Goal: Task Accomplishment & Management: Manage account settings

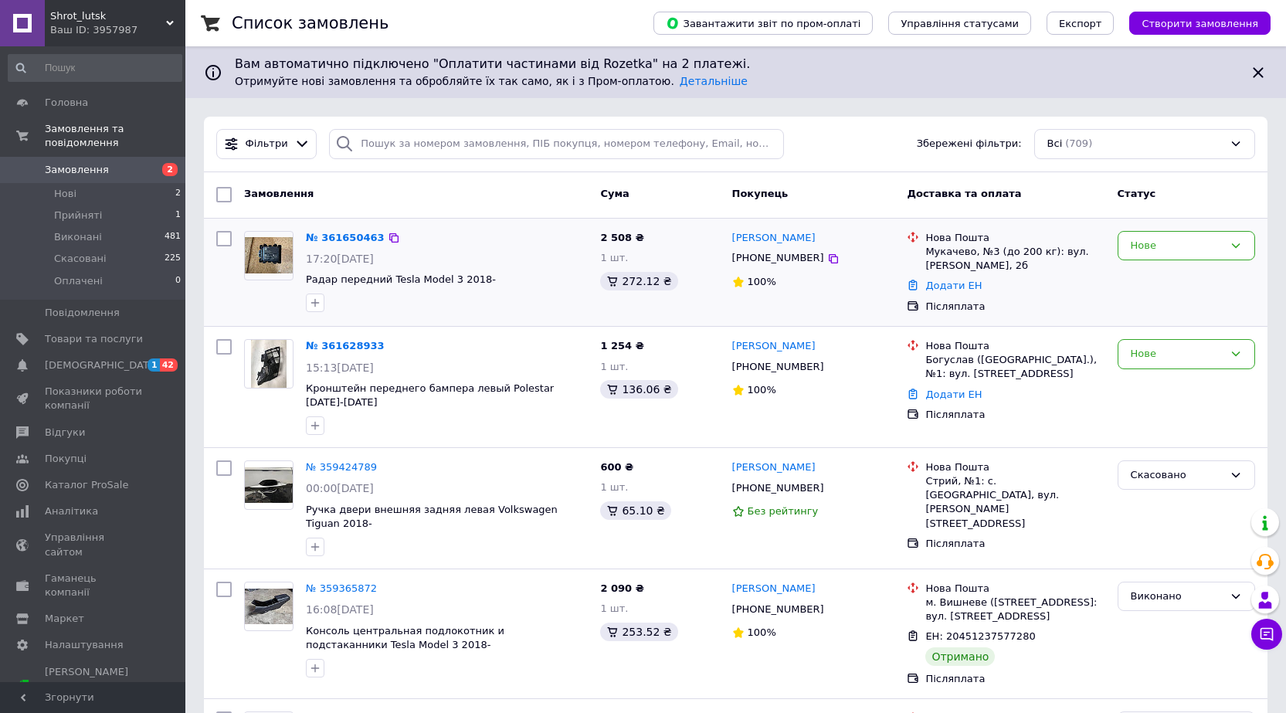
click at [273, 258] on img at bounding box center [269, 255] width 48 height 36
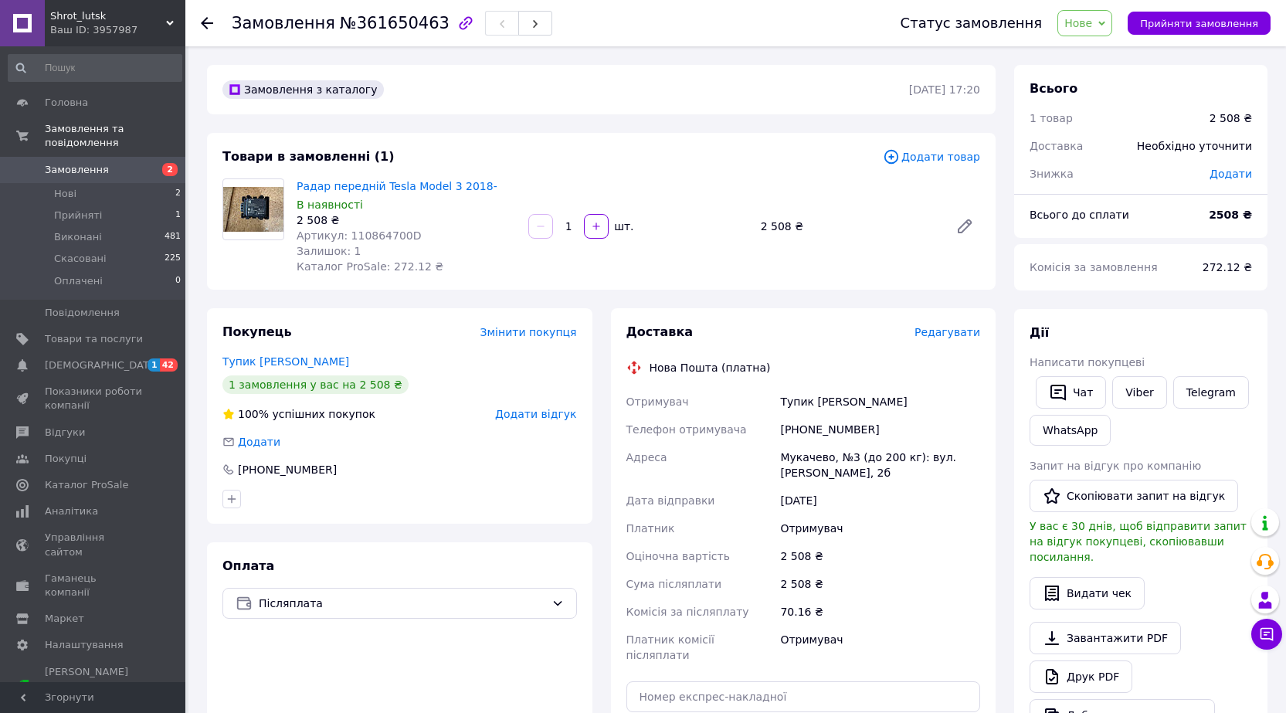
click at [250, 209] on img at bounding box center [253, 210] width 60 height 46
click at [254, 215] on img at bounding box center [253, 210] width 60 height 46
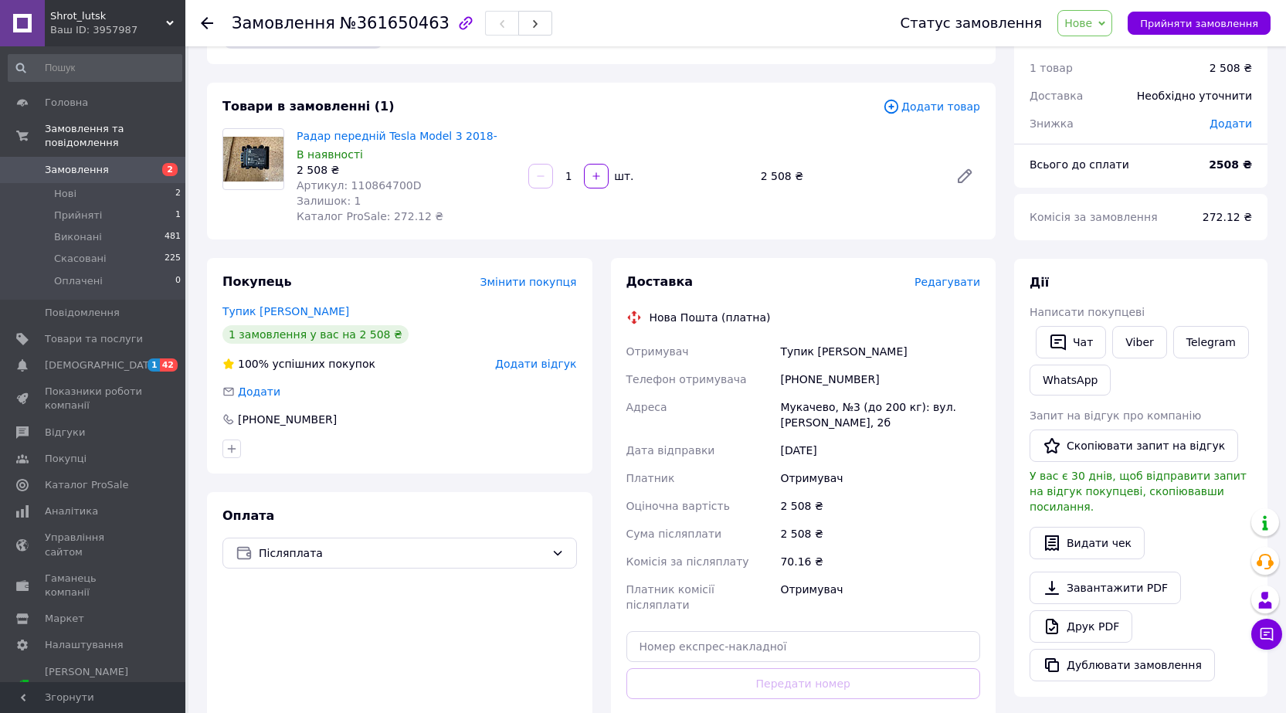
scroll to position [77, 0]
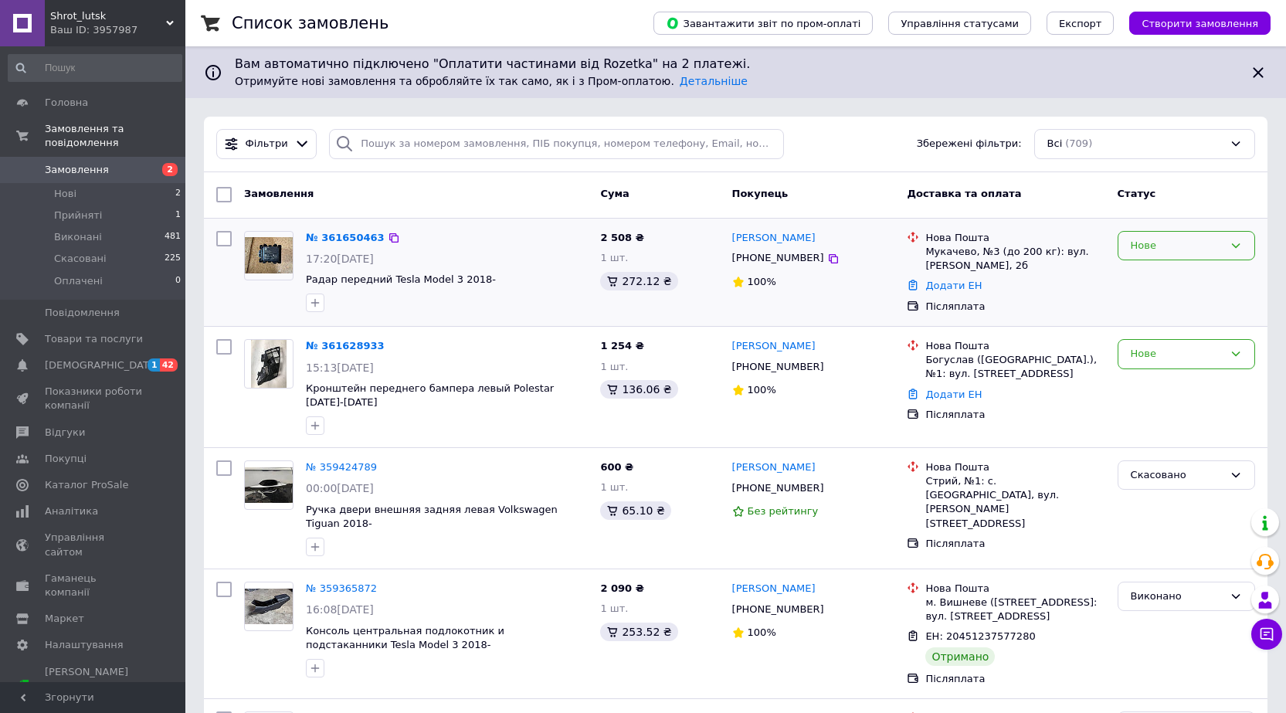
click at [1224, 249] on div "Нове" at bounding box center [1187, 246] width 138 height 30
click at [1172, 277] on li "Прийнято" at bounding box center [1187, 277] width 136 height 29
click at [1233, 245] on icon at bounding box center [1236, 245] width 8 height 5
click at [1235, 246] on icon at bounding box center [1236, 245] width 8 height 5
click at [348, 238] on link "№ 361650463" at bounding box center [341, 238] width 71 height 12
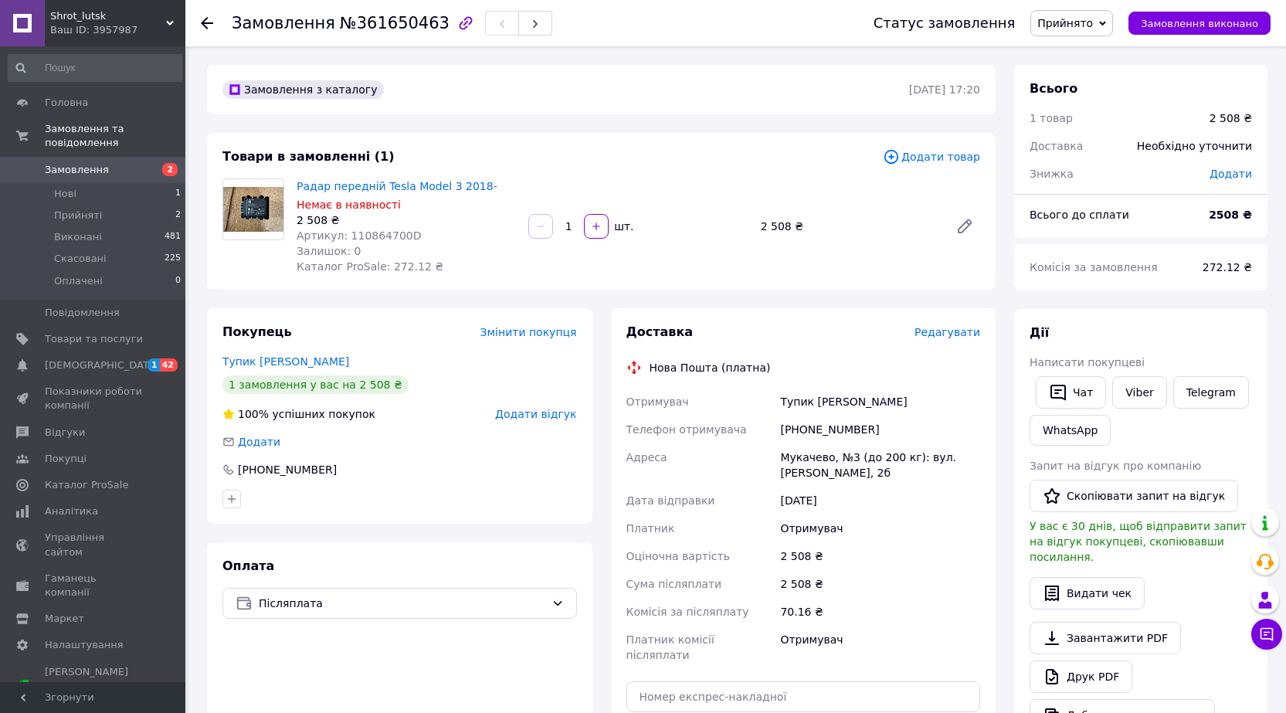
click at [260, 209] on img at bounding box center [253, 210] width 60 height 46
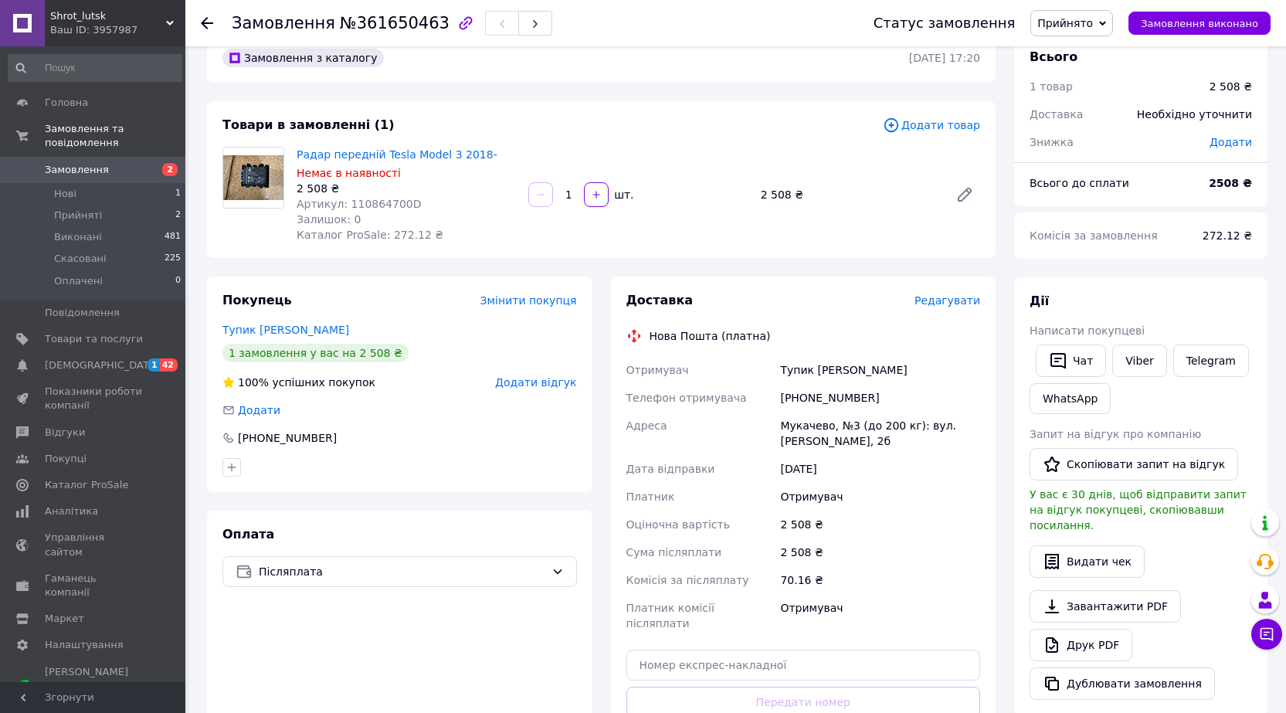
scroll to position [77, 0]
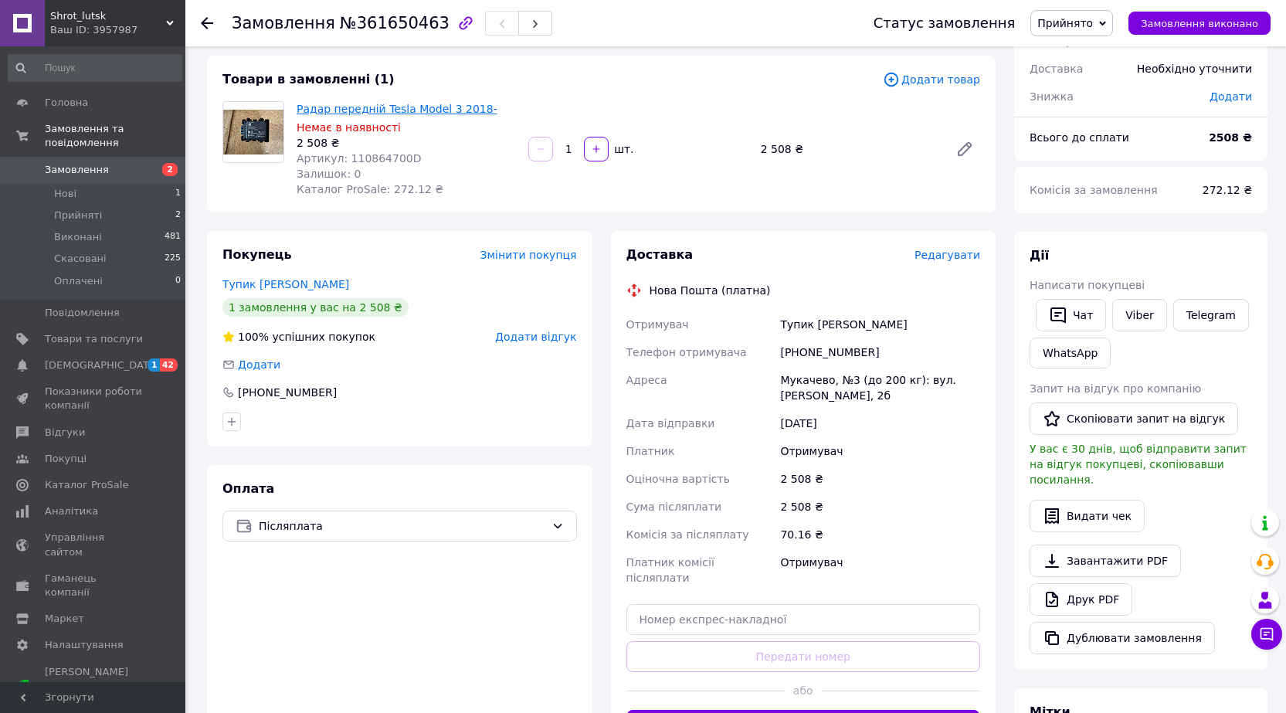
click at [364, 107] on link "Радар передній Tesla Model 3 2018-" at bounding box center [397, 109] width 201 height 12
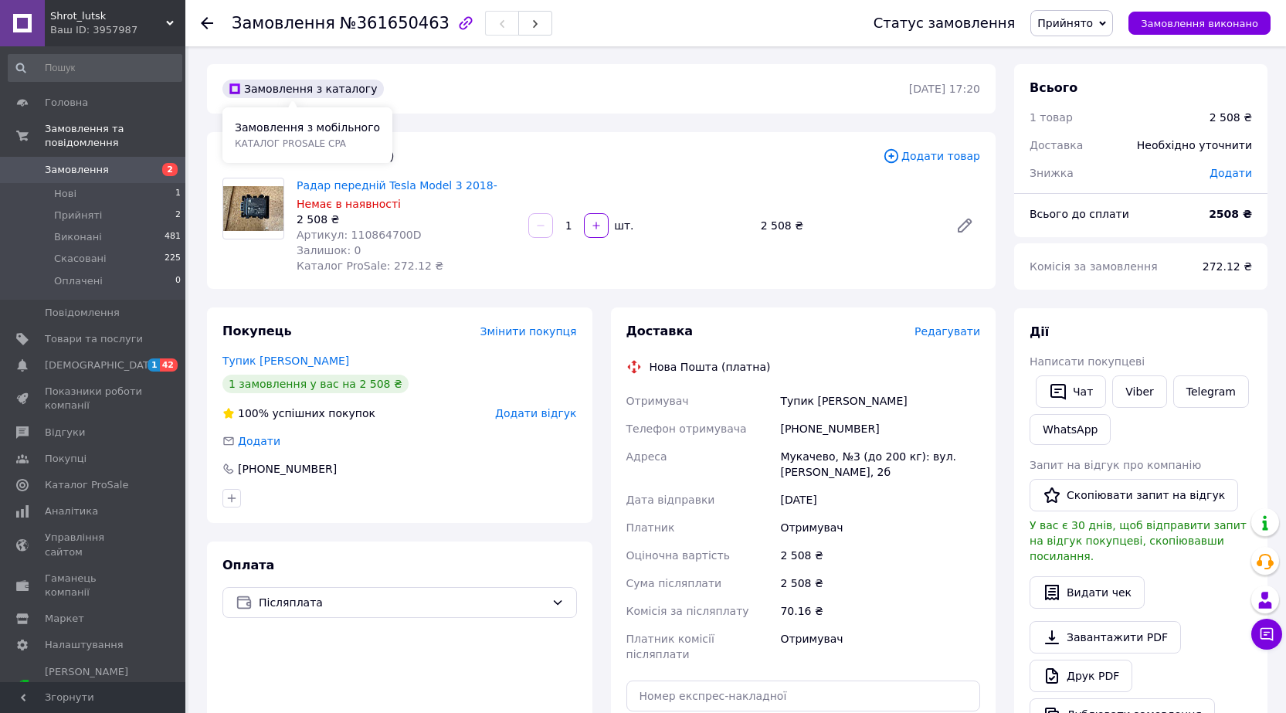
scroll to position [0, 0]
click at [208, 19] on icon at bounding box center [207, 23] width 12 height 12
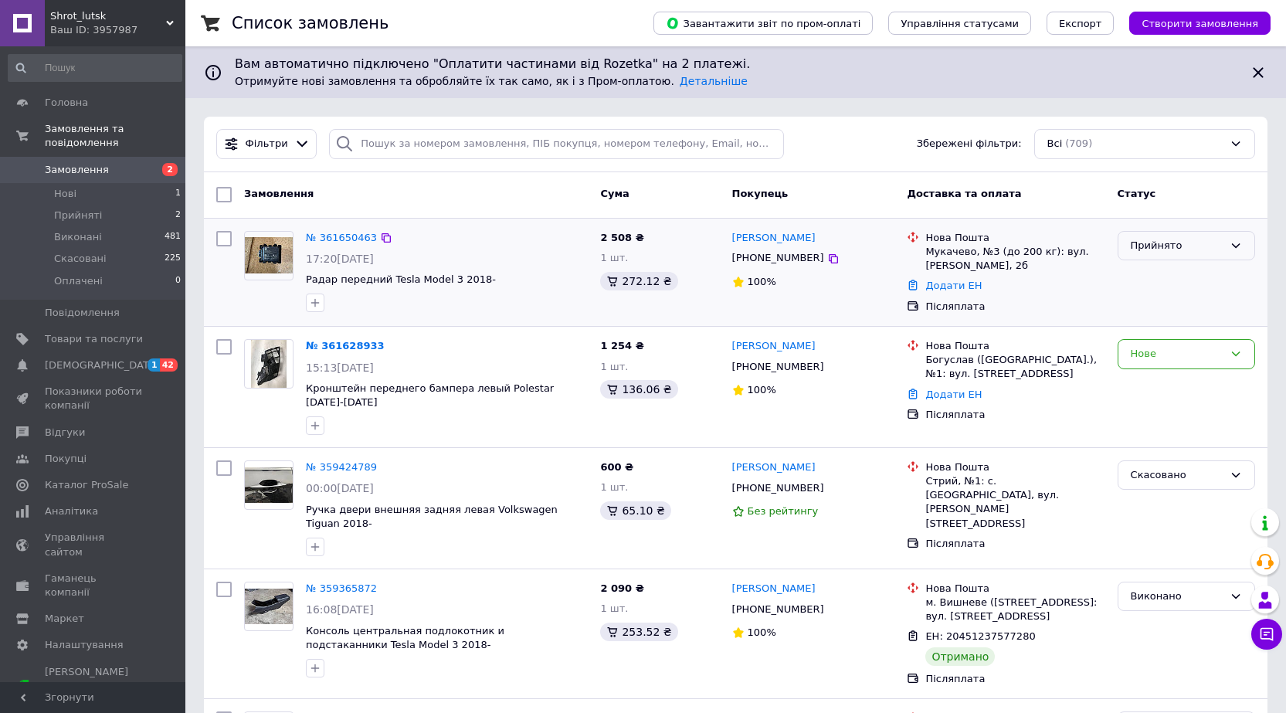
click at [1235, 247] on icon at bounding box center [1236, 245] width 8 height 5
click at [1218, 421] on div "Нове" at bounding box center [1187, 387] width 150 height 108
click at [1241, 360] on icon at bounding box center [1236, 354] width 12 height 12
click at [272, 382] on img at bounding box center [269, 364] width 36 height 48
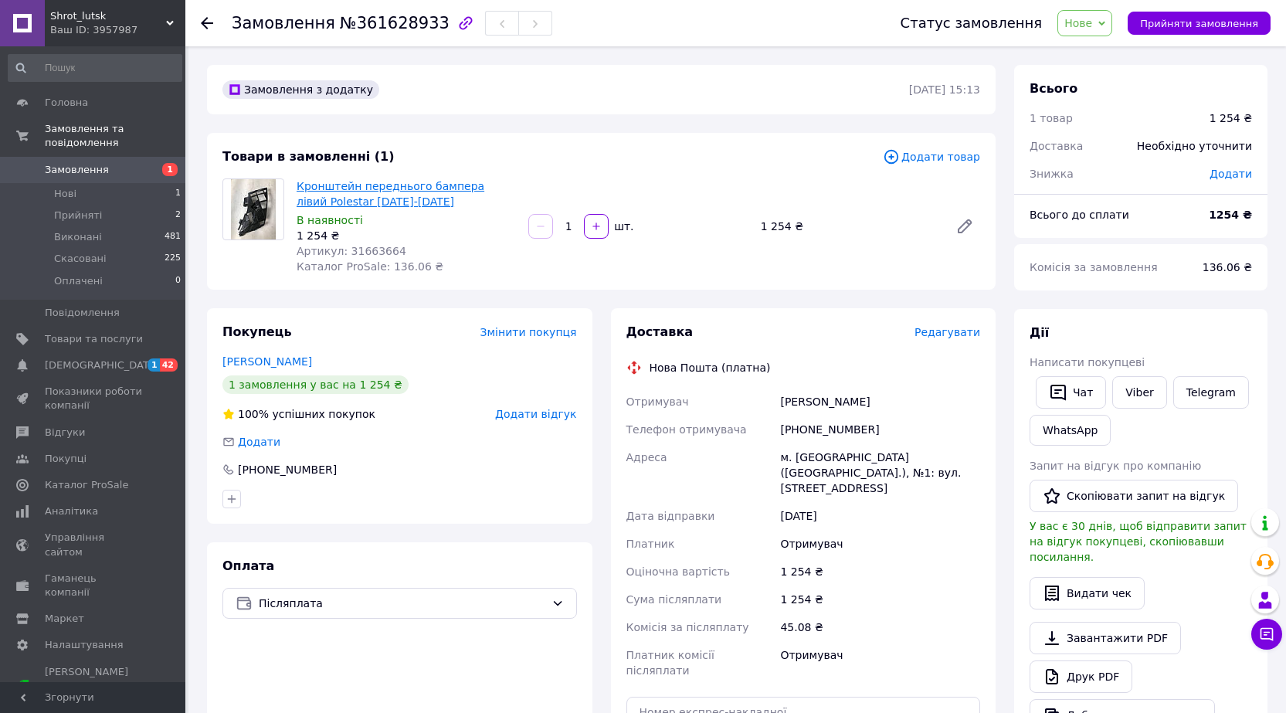
click at [340, 185] on link "Кронштейн переднього бампера лівий Polestar [DATE]-[DATE]" at bounding box center [391, 194] width 188 height 28
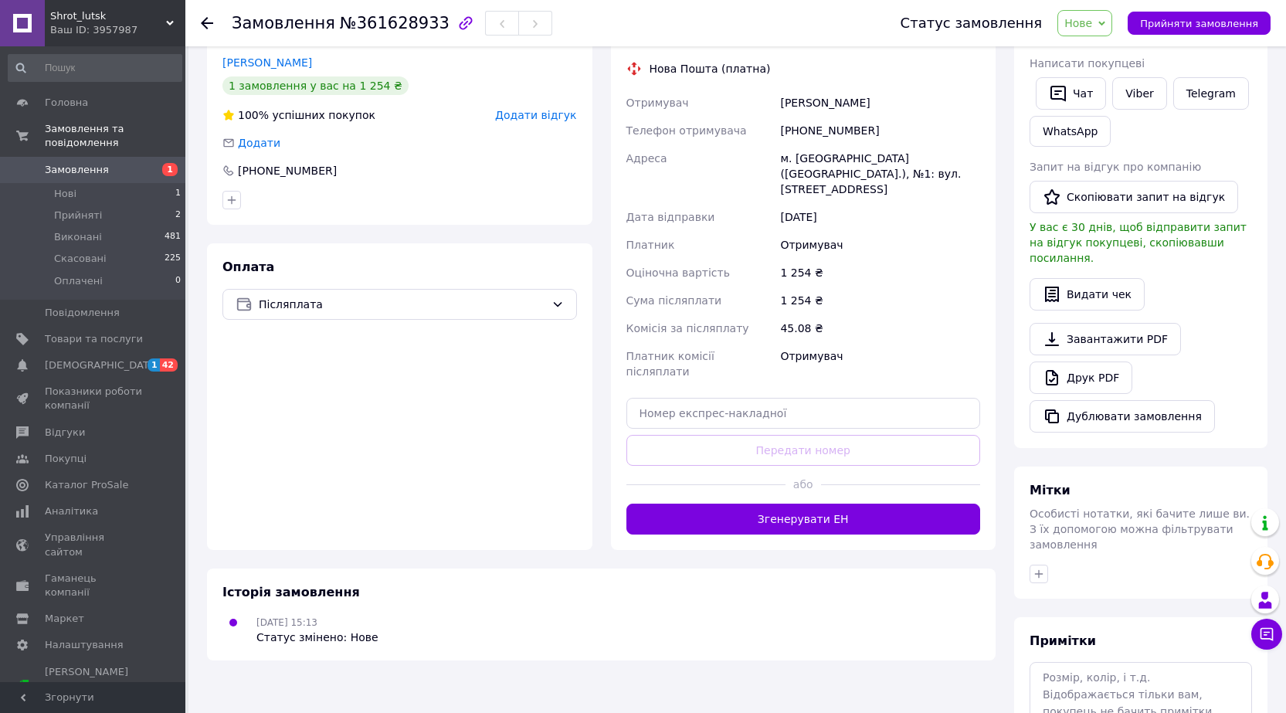
scroll to position [309, 0]
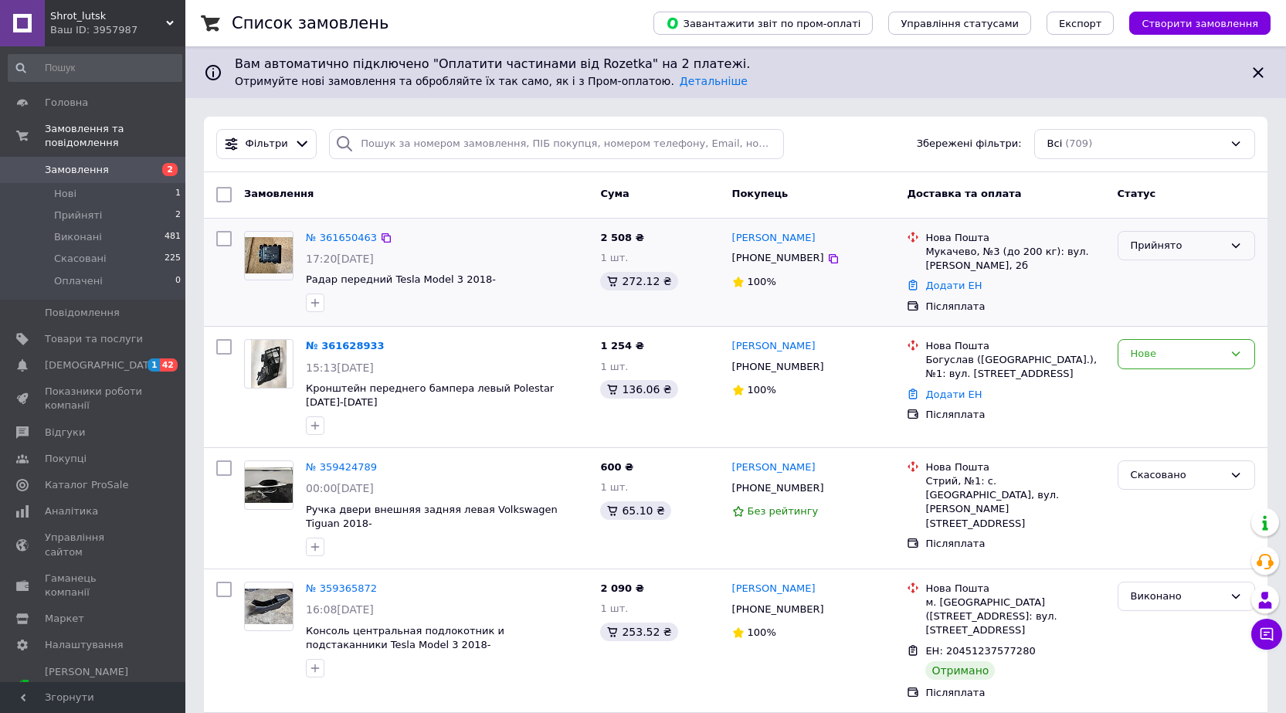
click at [1242, 250] on div "Прийнято" at bounding box center [1187, 246] width 138 height 30
click at [1173, 280] on li "Виконано" at bounding box center [1187, 277] width 136 height 29
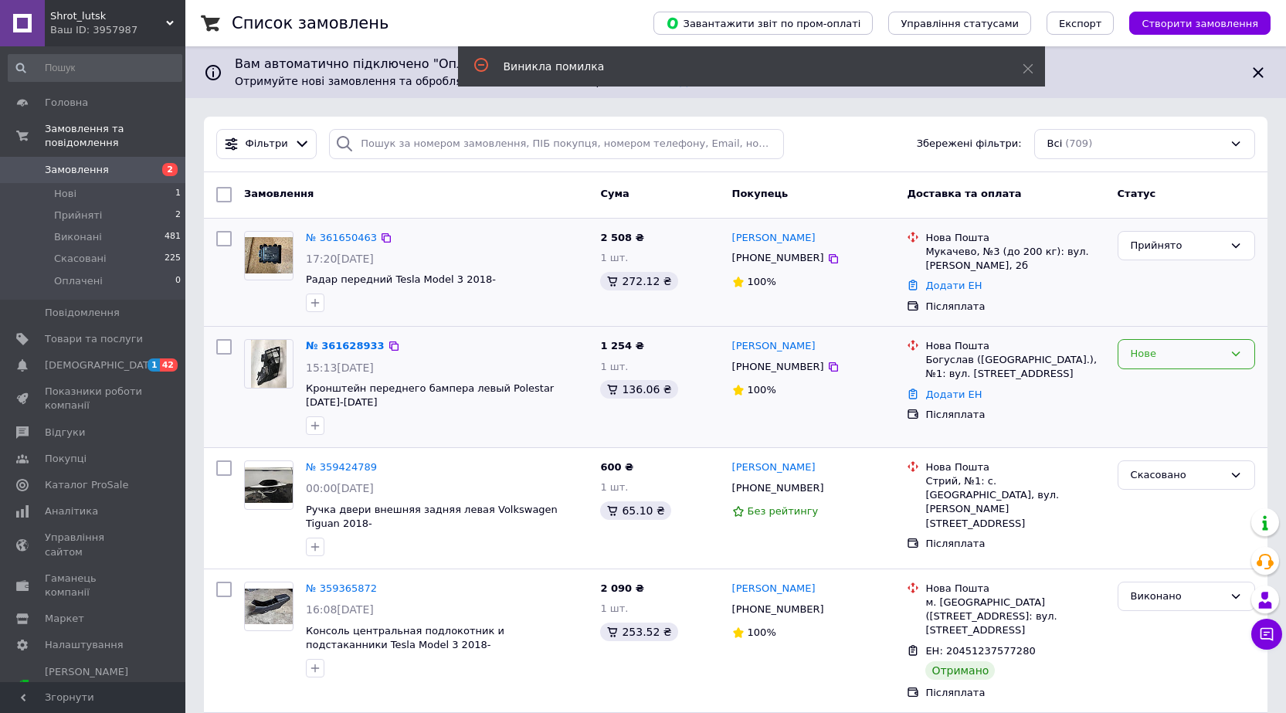
click at [1245, 369] on div "Нове" at bounding box center [1187, 354] width 138 height 30
click at [1187, 399] on li "Прийнято" at bounding box center [1187, 386] width 136 height 29
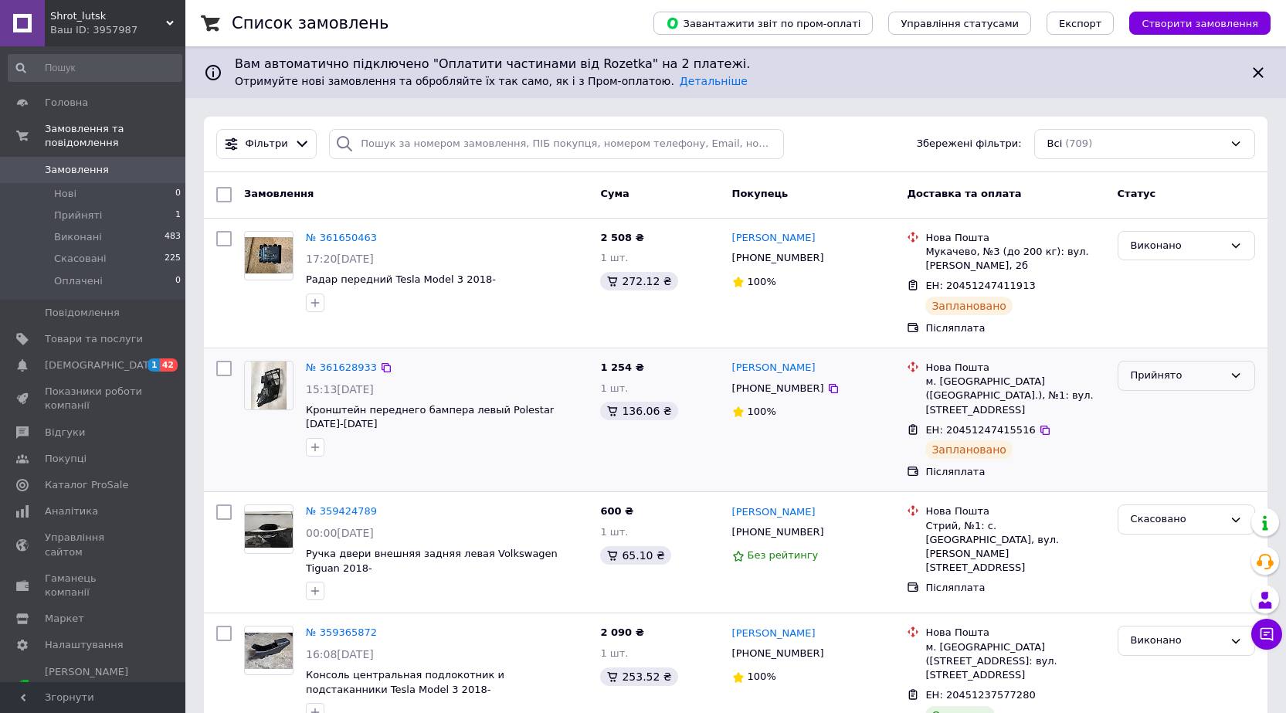
click at [1239, 382] on icon at bounding box center [1236, 375] width 12 height 12
click at [1175, 422] on li "Виконано" at bounding box center [1187, 408] width 136 height 29
click at [88, 209] on span "Прийняті" at bounding box center [78, 216] width 48 height 14
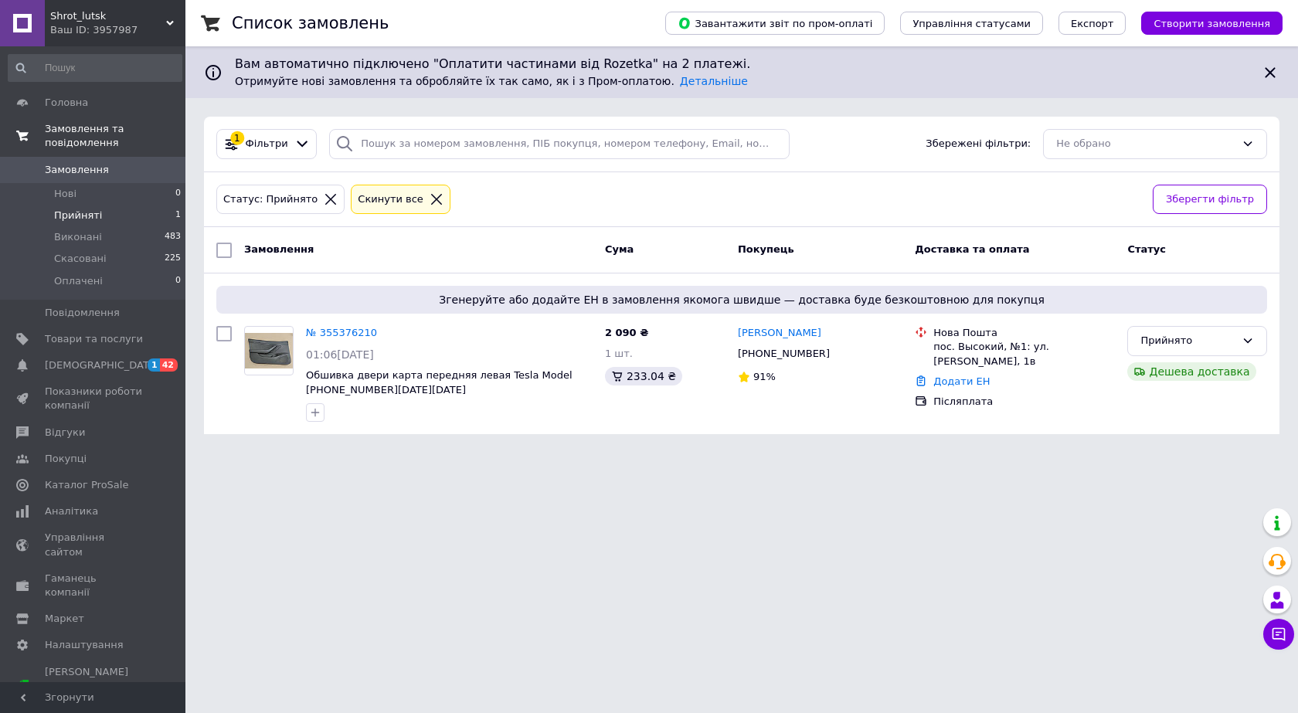
click at [112, 126] on span "Замовлення та повідомлення" at bounding box center [115, 136] width 141 height 28
